Goal: Task Accomplishment & Management: Use online tool/utility

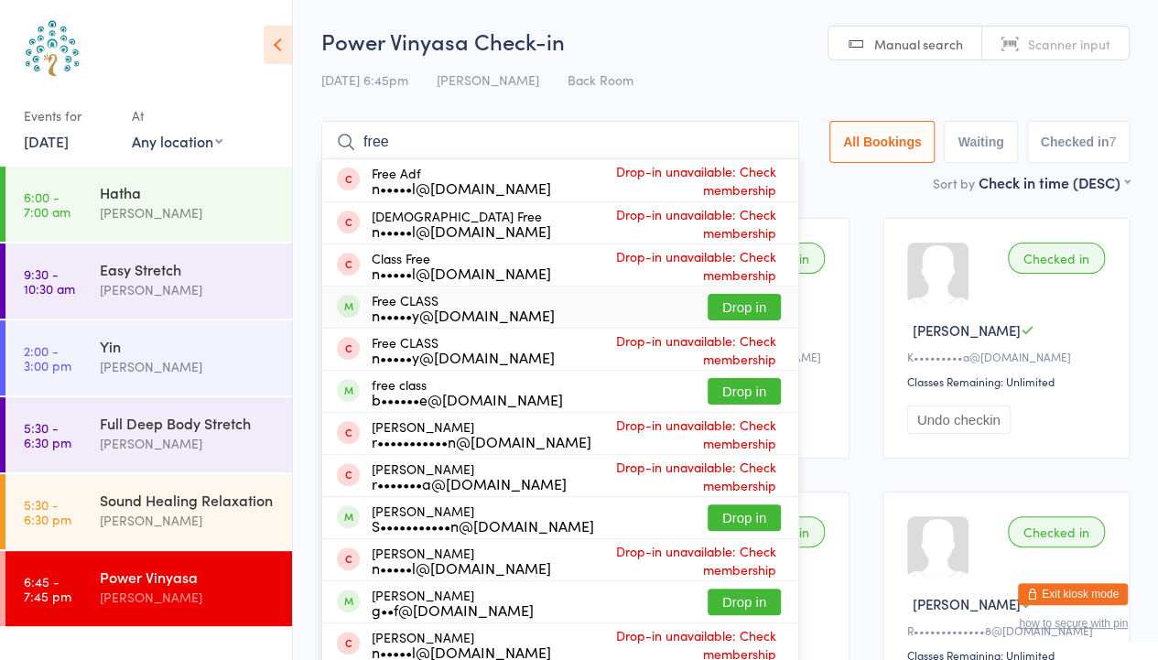
type input "free"
click at [734, 303] on button "Drop in" at bounding box center [744, 307] width 73 height 27
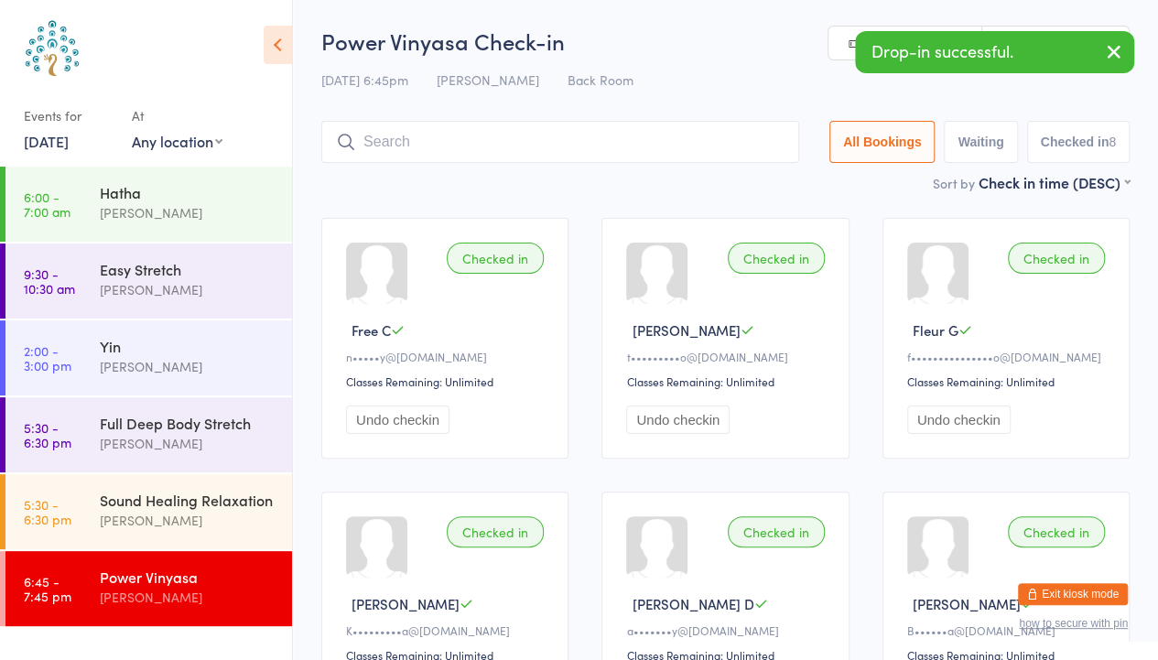
click at [65, 147] on link "[DATE]" at bounding box center [46, 141] width 45 height 20
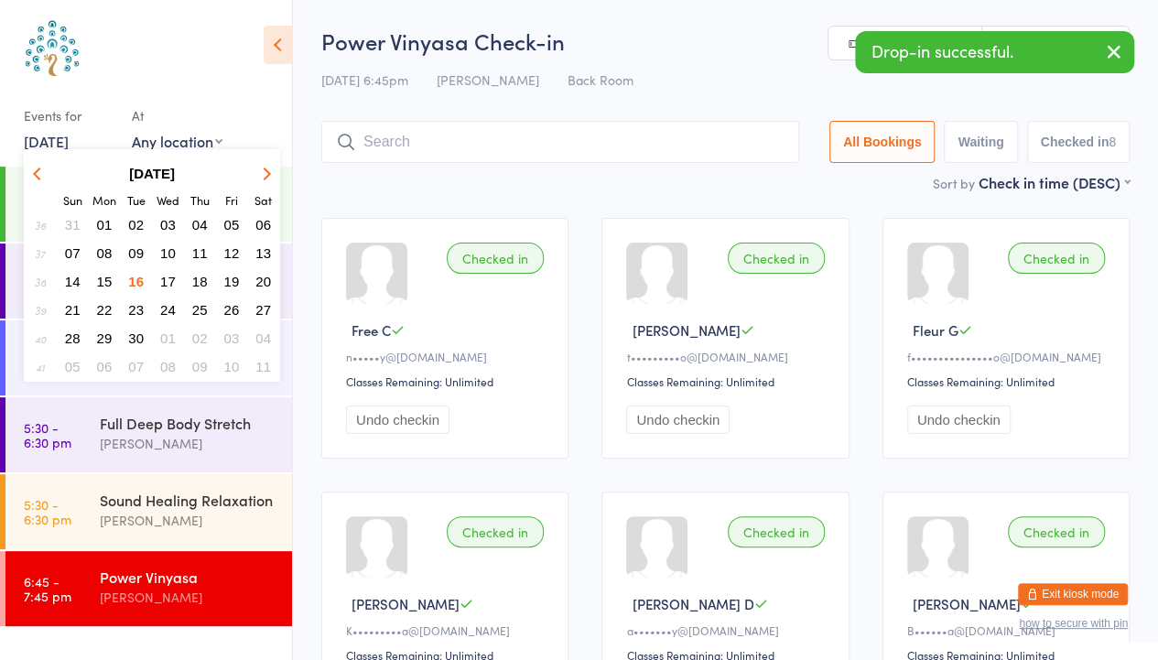
click at [170, 283] on span "17" at bounding box center [168, 282] width 16 height 16
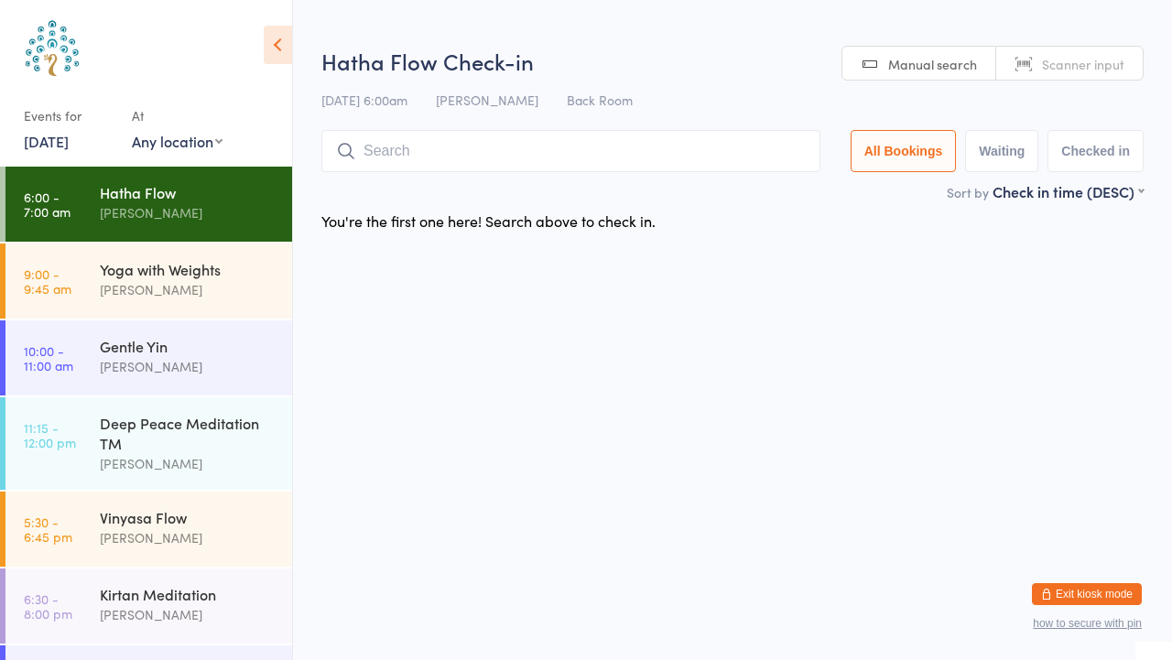
click at [27, 158] on div "Events for [DATE] D Sep, YYYY [DATE] Sun Mon Tue Wed Thu Fri Sat 36 31 01 02 03…" at bounding box center [146, 86] width 292 height 173
click at [27, 131] on link "[DATE]" at bounding box center [46, 141] width 45 height 20
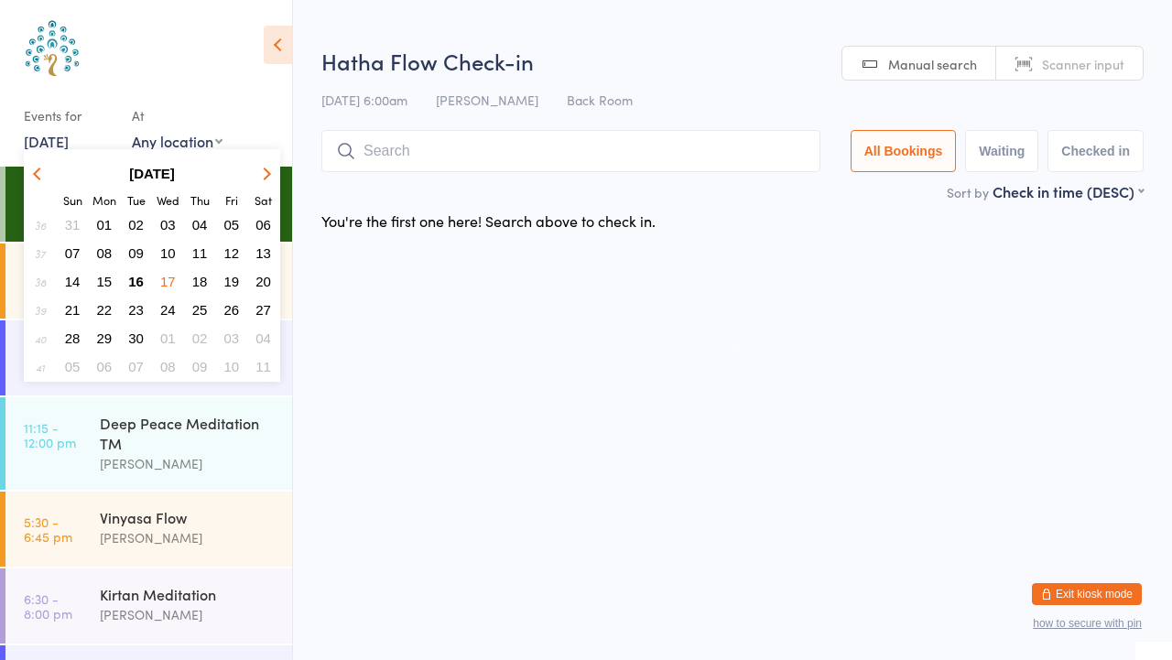
click at [147, 280] on button "16" at bounding box center [136, 281] width 28 height 25
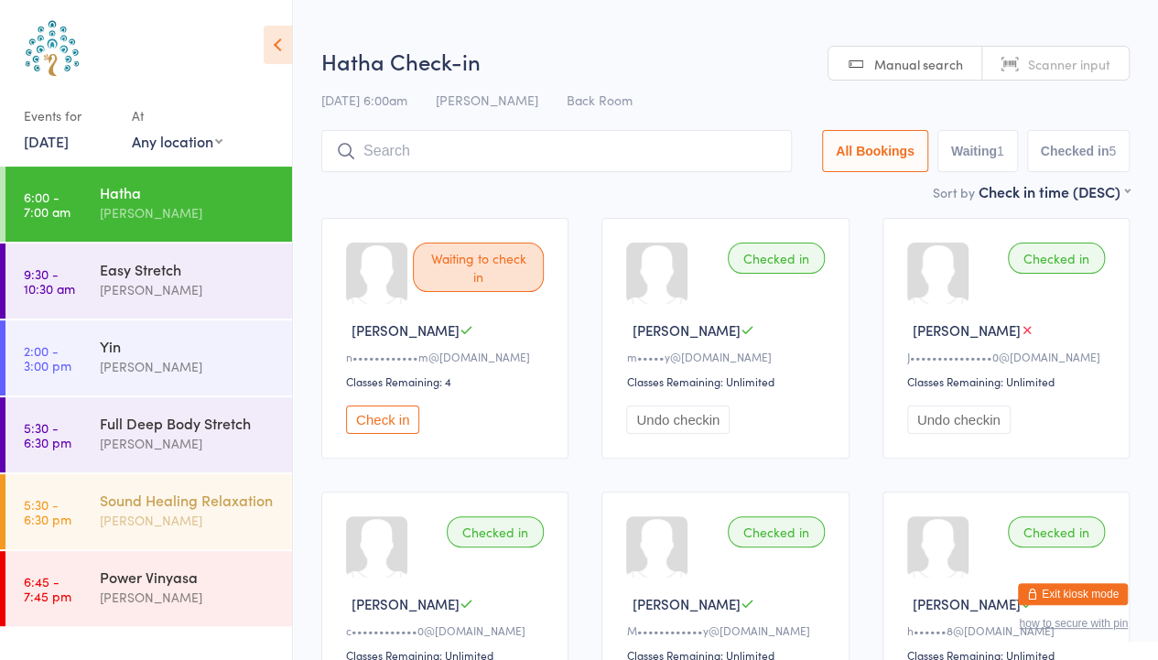
click at [148, 508] on div "Sound Healing Relaxation" at bounding box center [188, 500] width 177 height 20
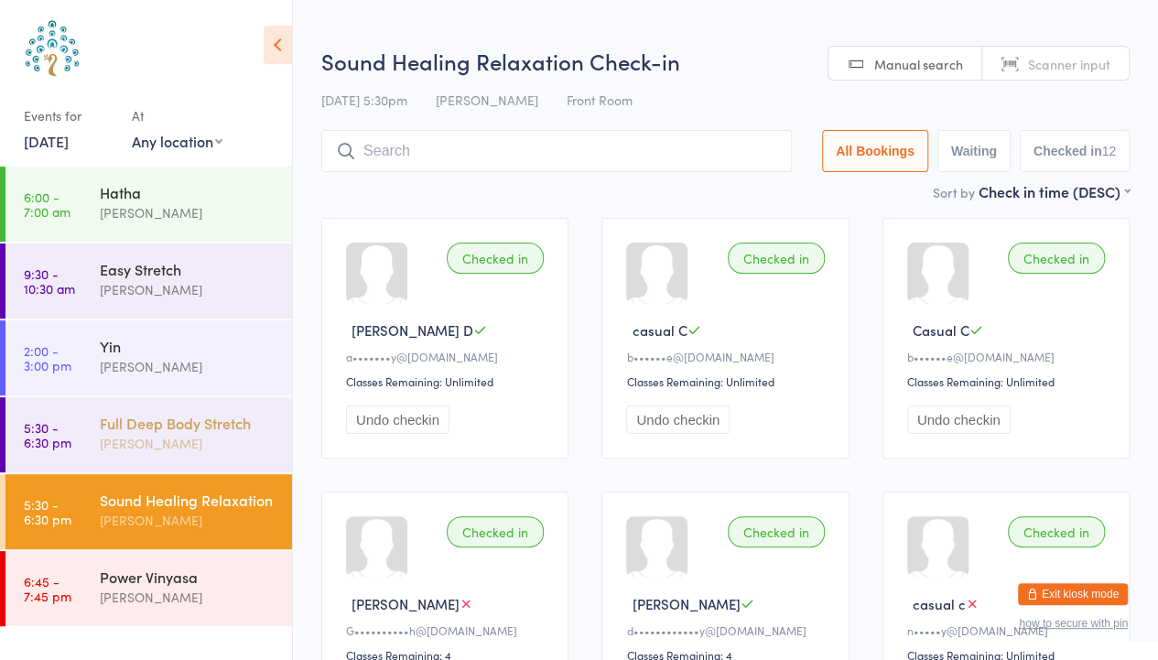
click at [118, 446] on div "[PERSON_NAME]" at bounding box center [188, 443] width 177 height 21
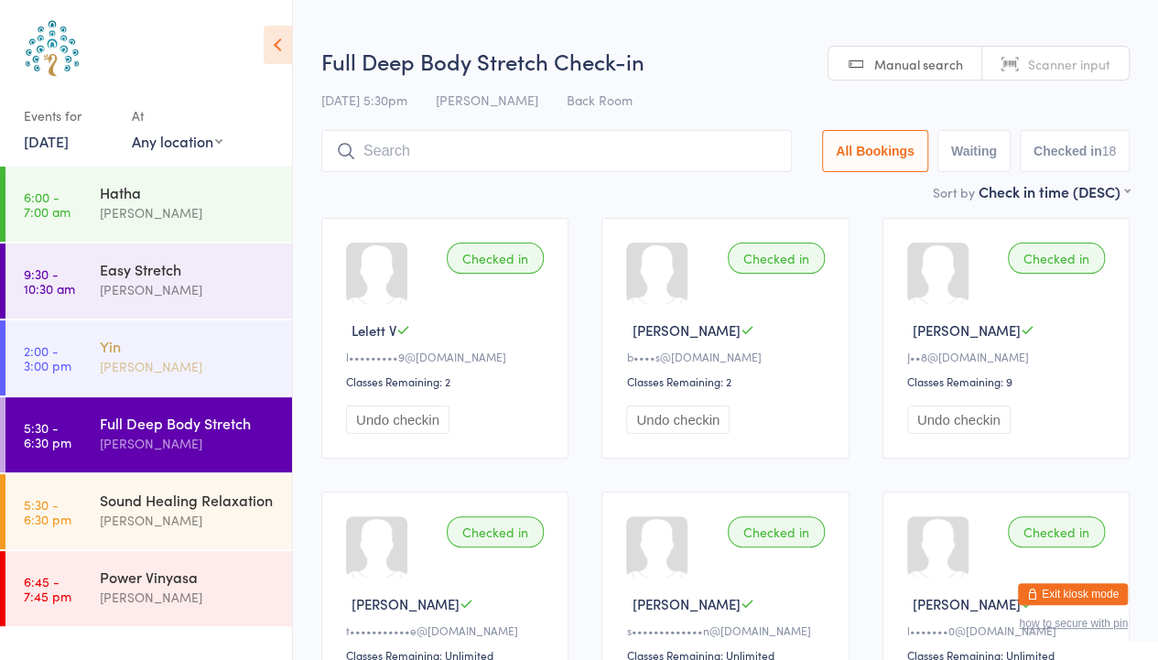
click at [90, 331] on link "2:00 - 3:00 pm [PERSON_NAME]" at bounding box center [148, 358] width 287 height 75
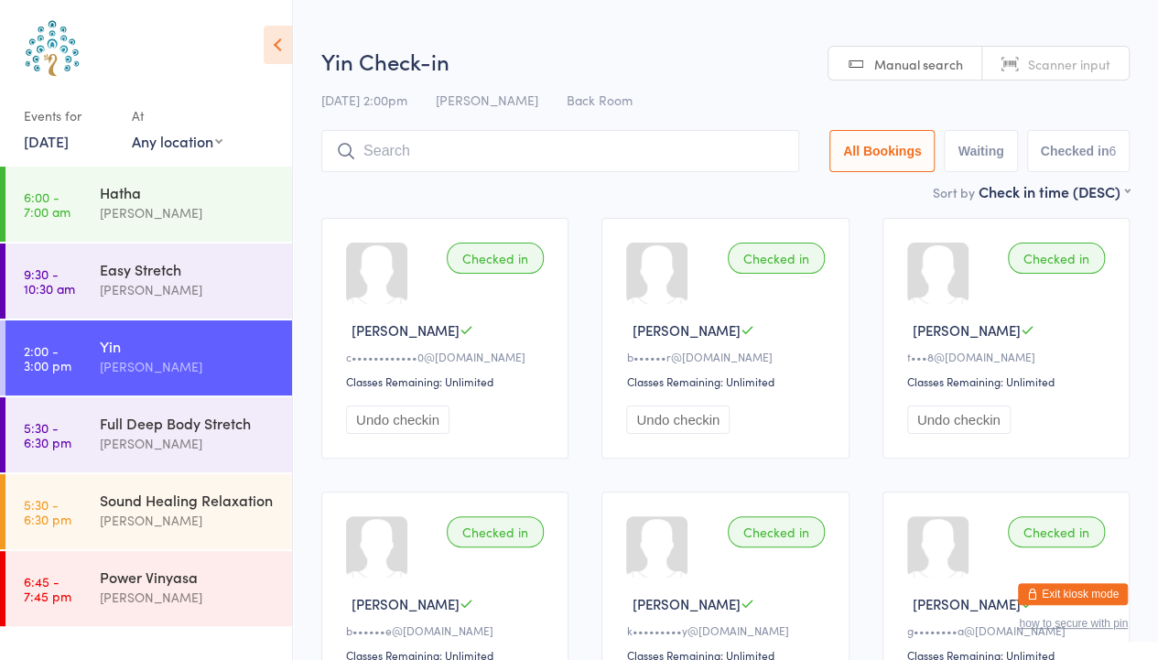
click at [76, 128] on div "Events for" at bounding box center [69, 116] width 90 height 30
click at [69, 138] on link "[DATE]" at bounding box center [46, 141] width 45 height 20
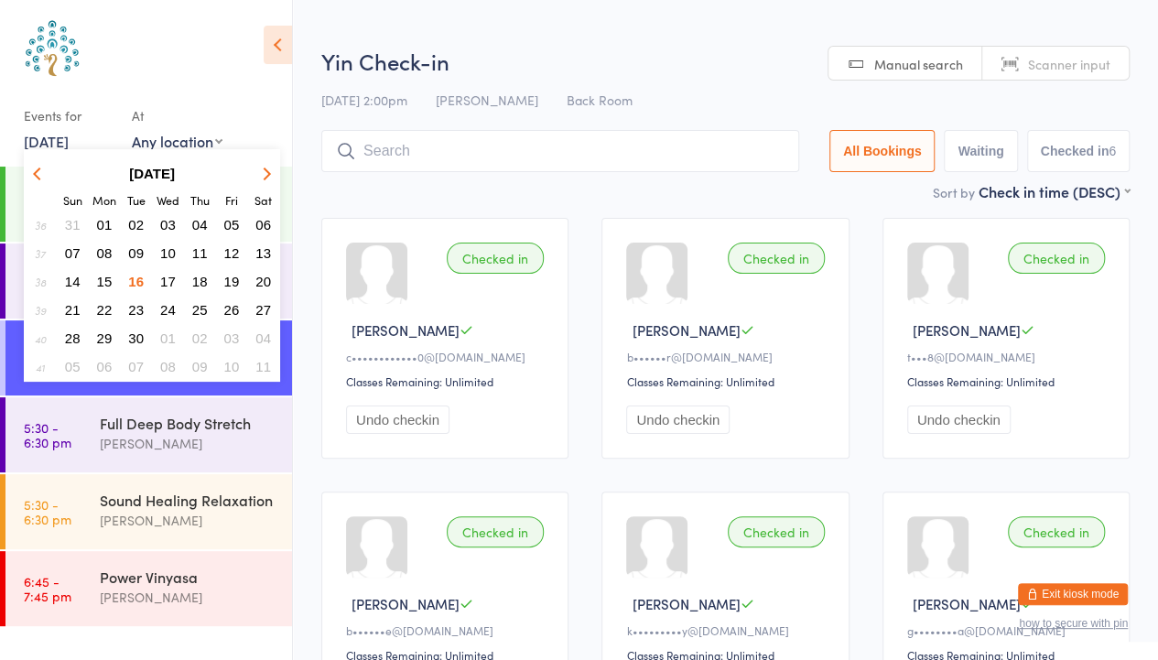
click at [168, 272] on button "17" at bounding box center [168, 281] width 28 height 25
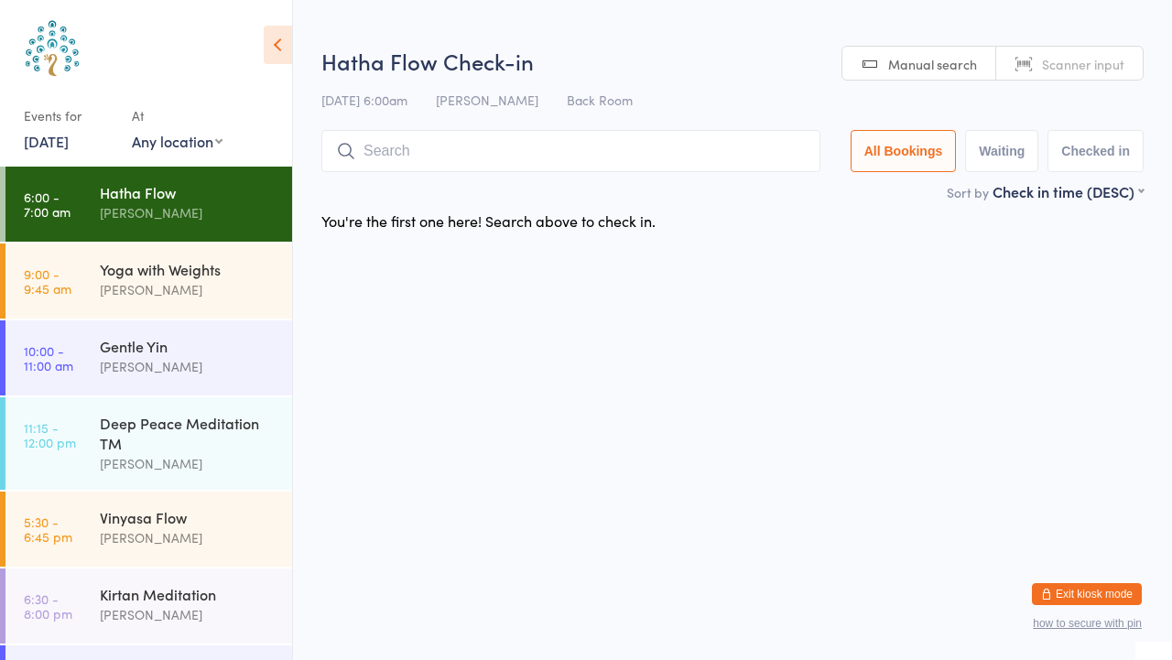
click at [1037, 69] on link "Scanner input" at bounding box center [1069, 64] width 147 height 35
